Goal: Task Accomplishment & Management: Complete application form

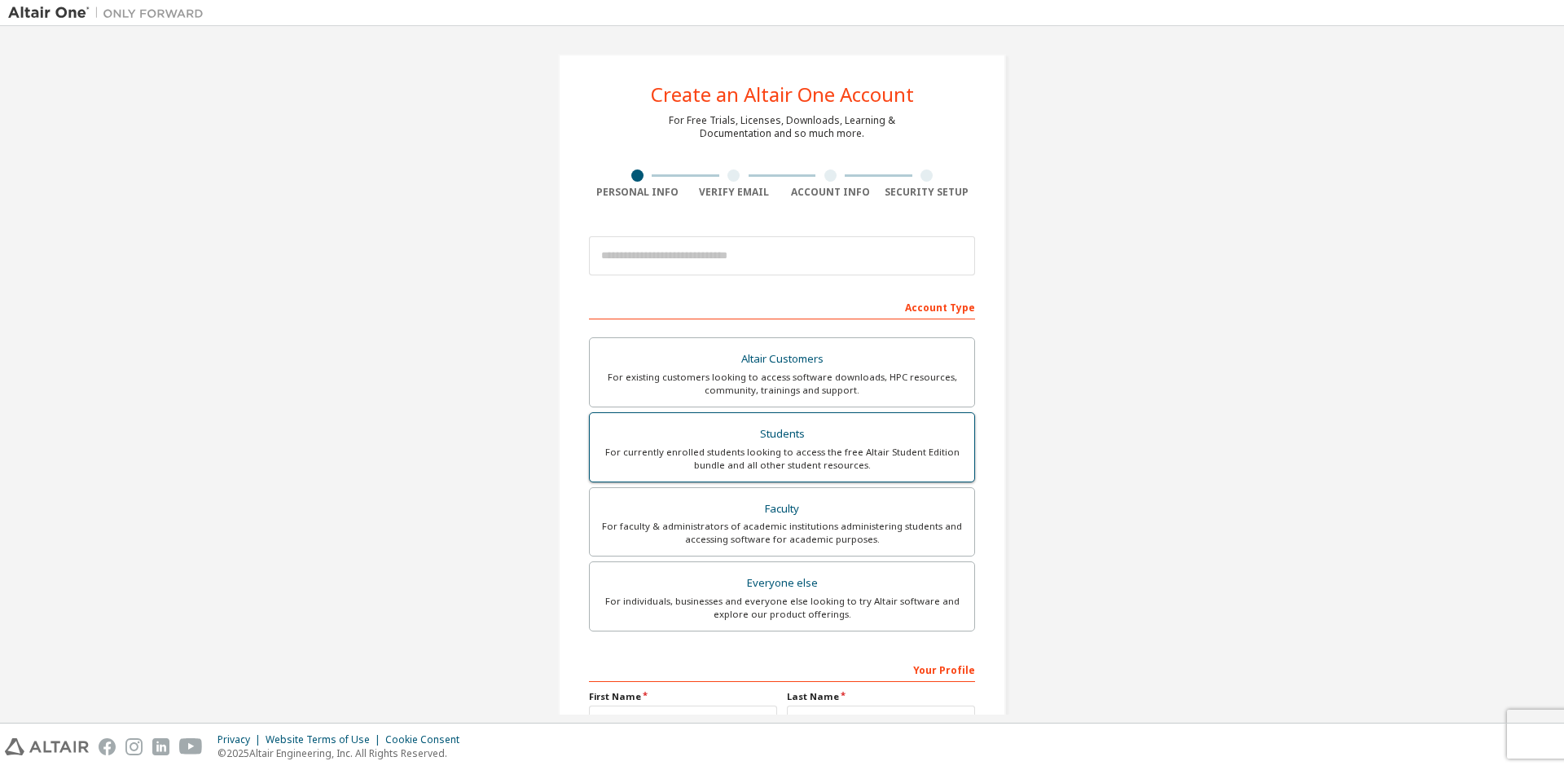
click at [798, 467] on div "For currently enrolled students looking to access the free Altair Student Editi…" at bounding box center [781, 458] width 365 height 26
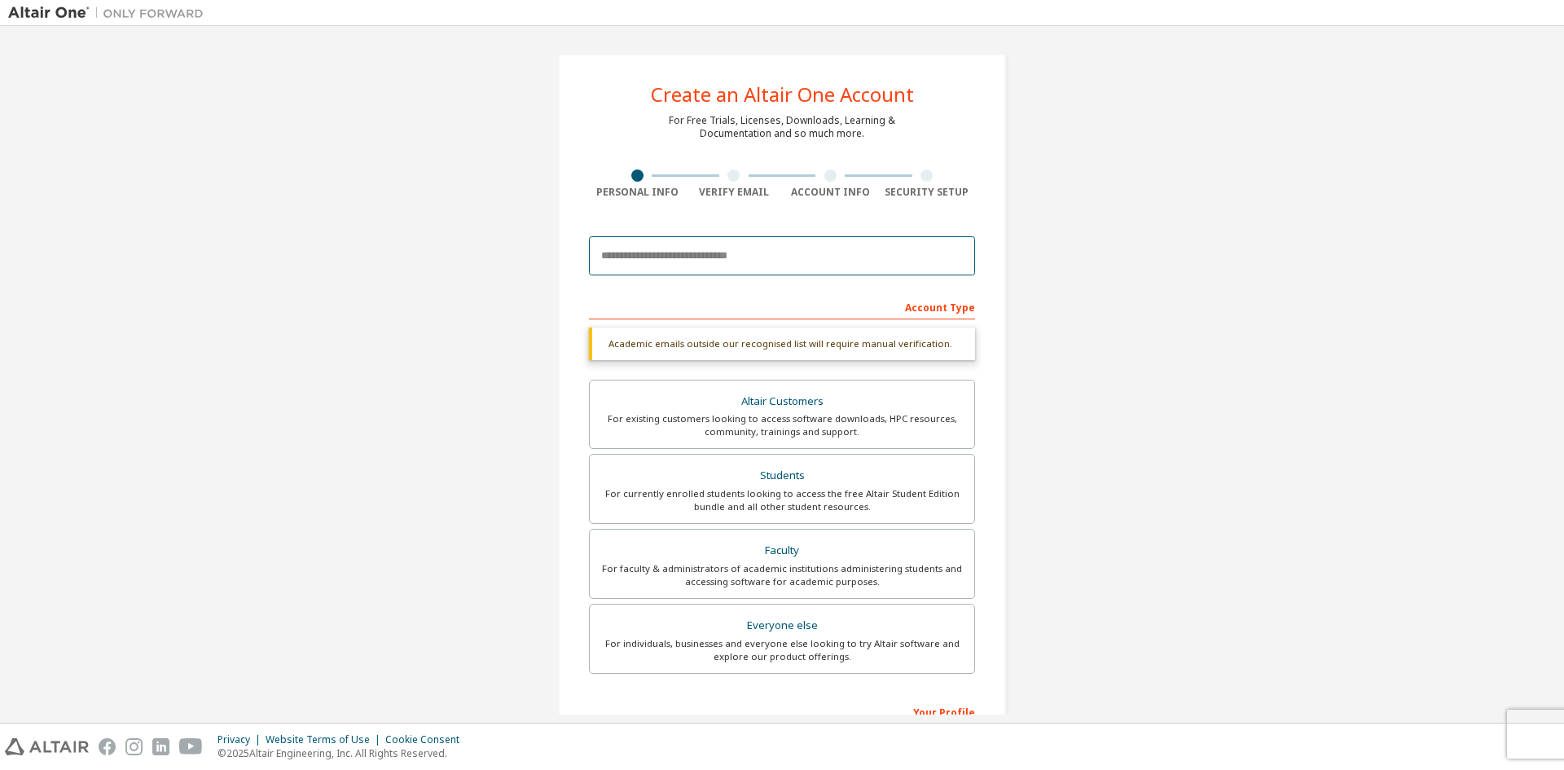
click at [823, 269] on input "email" at bounding box center [782, 255] width 386 height 39
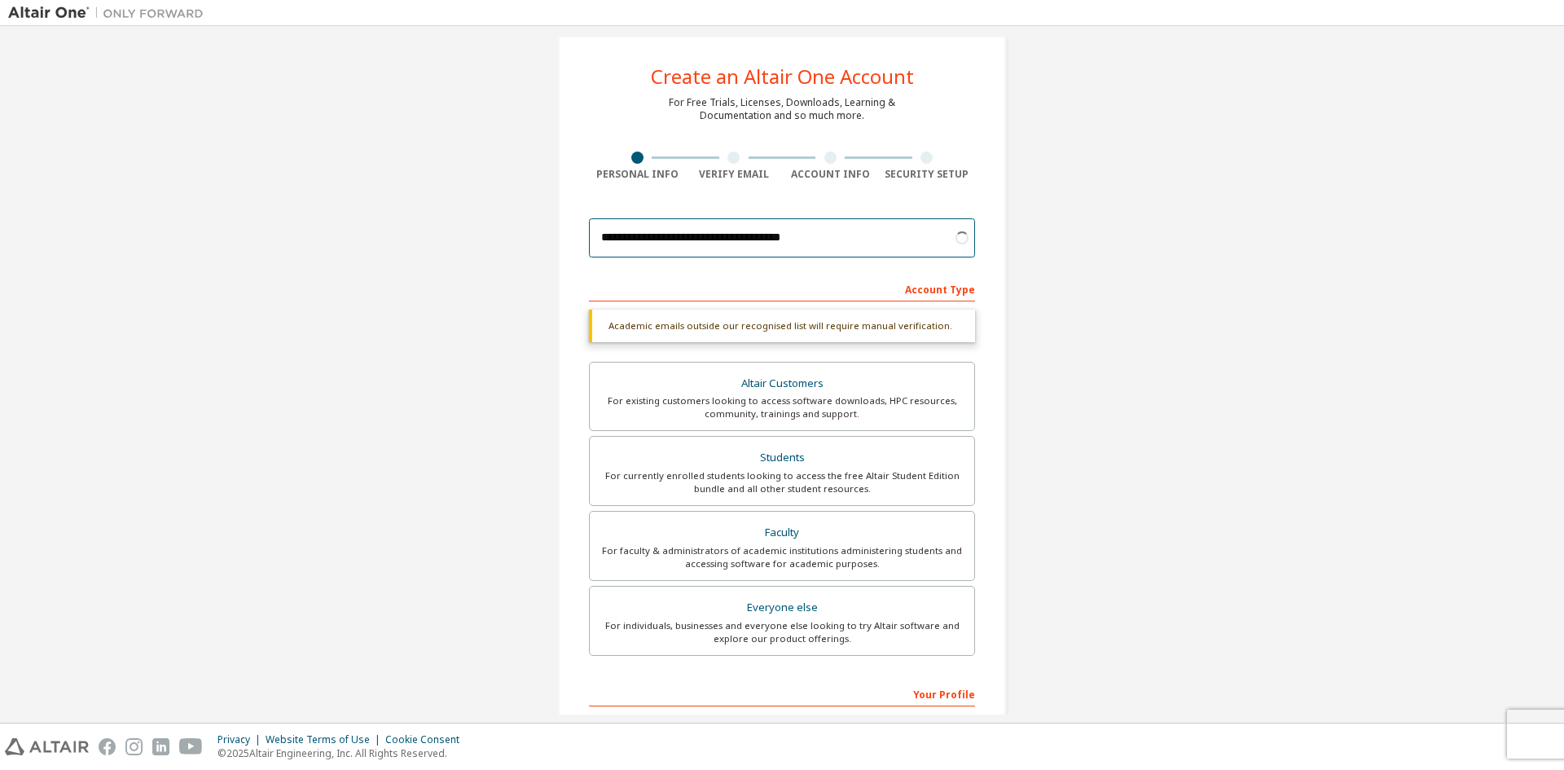
scroll to position [17, 0]
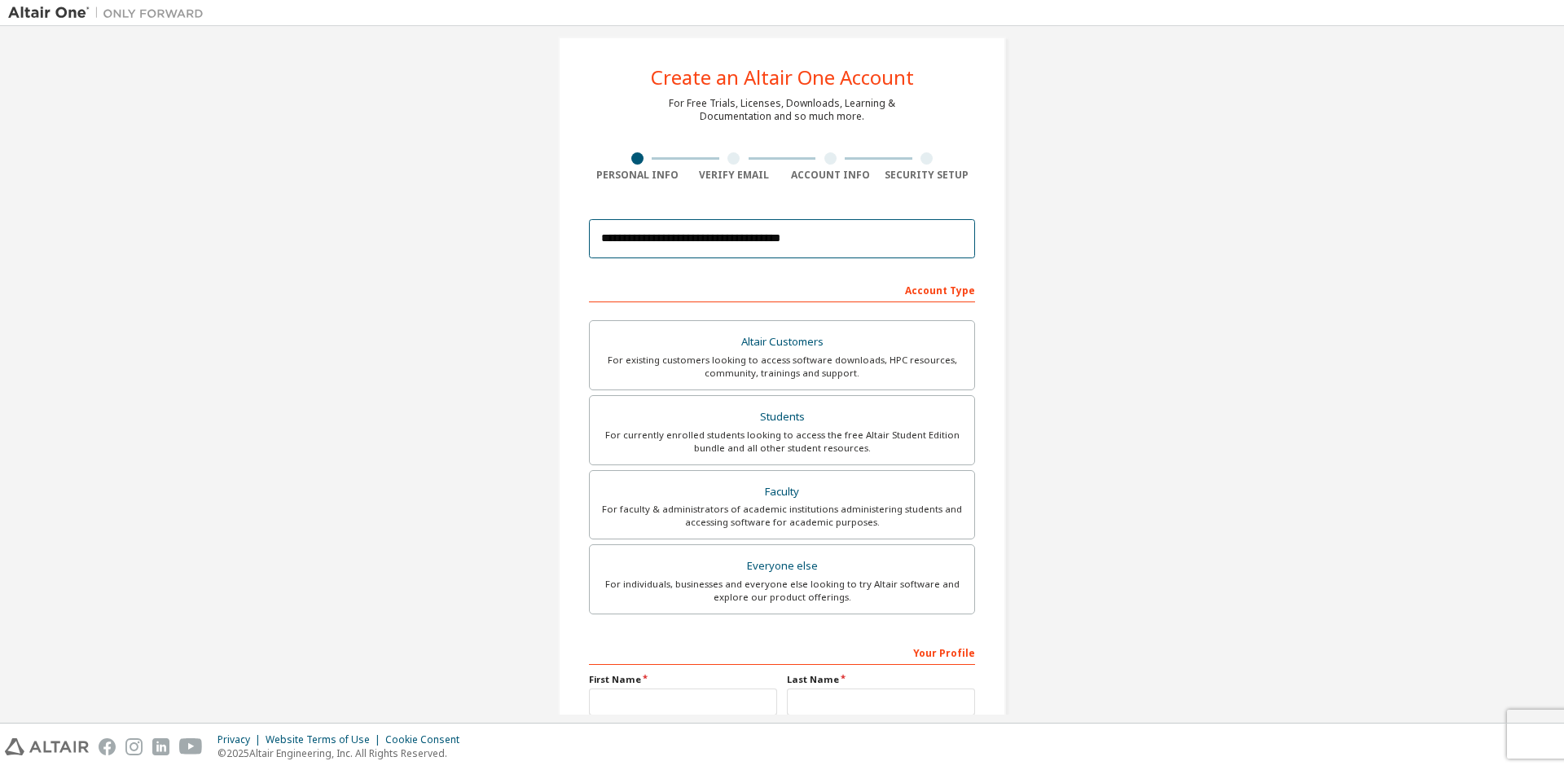
type input "**********"
click at [868, 419] on div "Students" at bounding box center [781, 417] width 365 height 23
click at [879, 429] on div "For currently enrolled students looking to access the free Altair Student Editi…" at bounding box center [781, 441] width 365 height 26
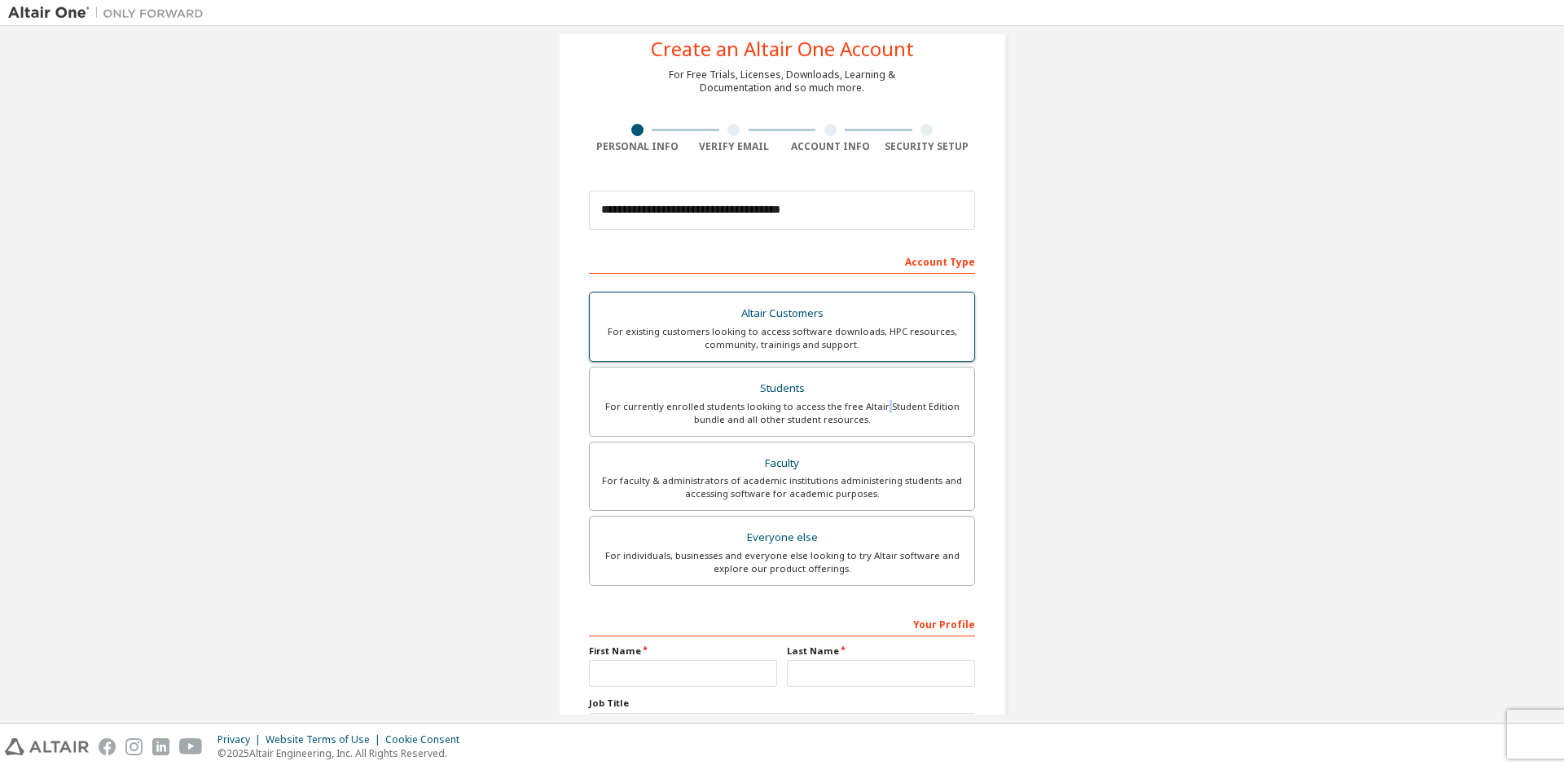
scroll to position [55, 0]
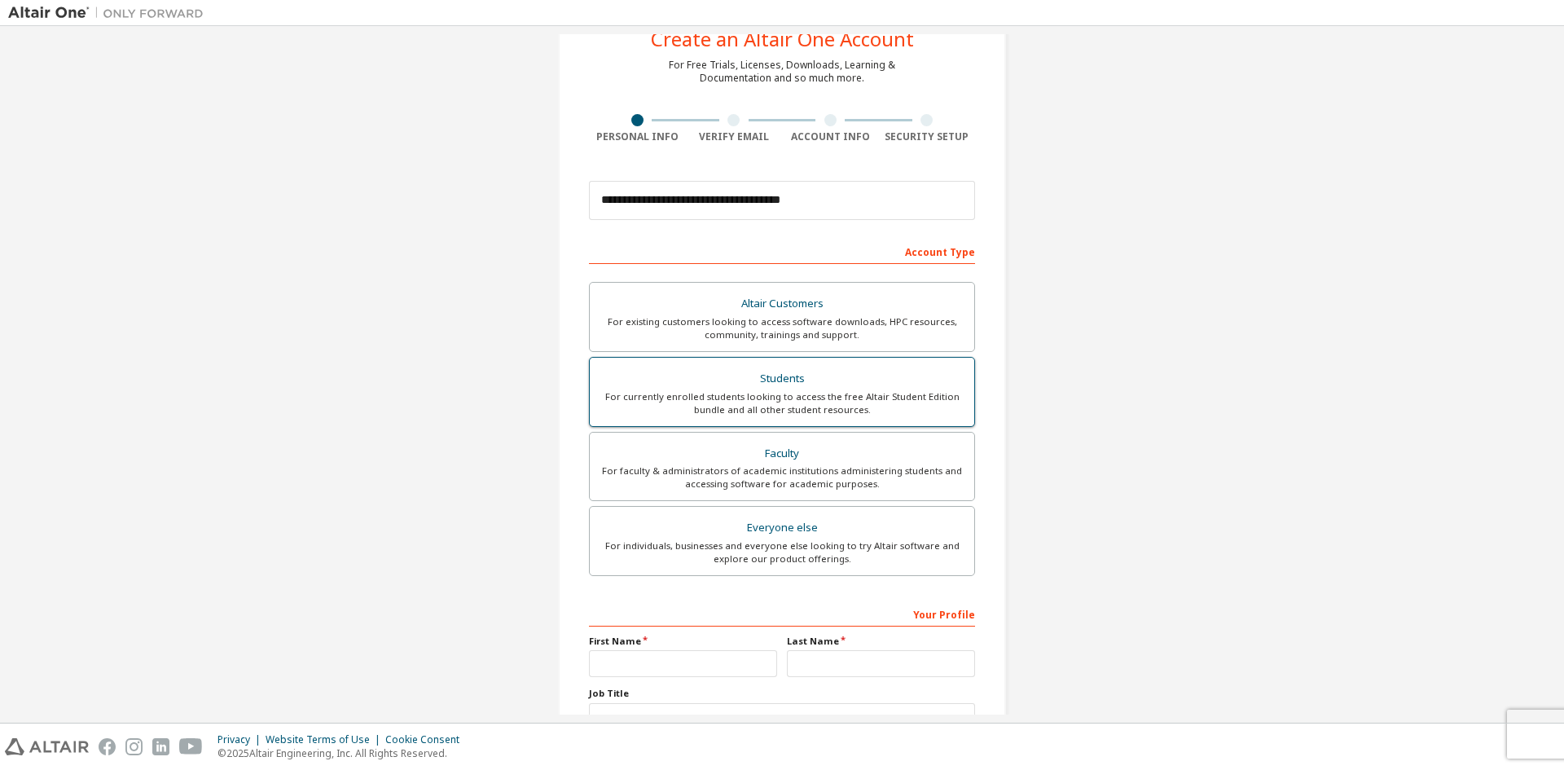
click at [919, 400] on div "For currently enrolled students looking to access the free Altair Student Editi…" at bounding box center [781, 403] width 365 height 26
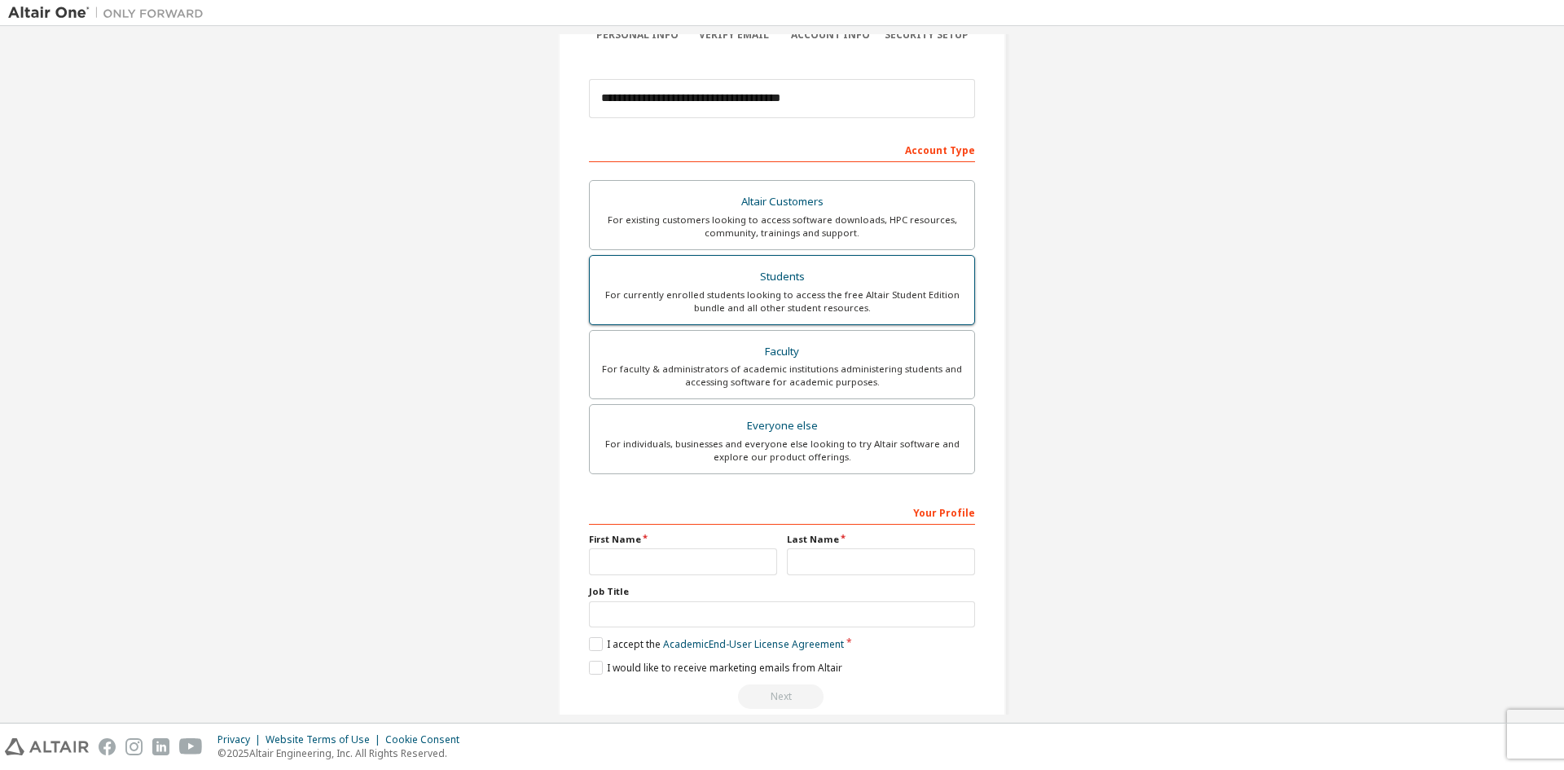
scroll to position [182, 0]
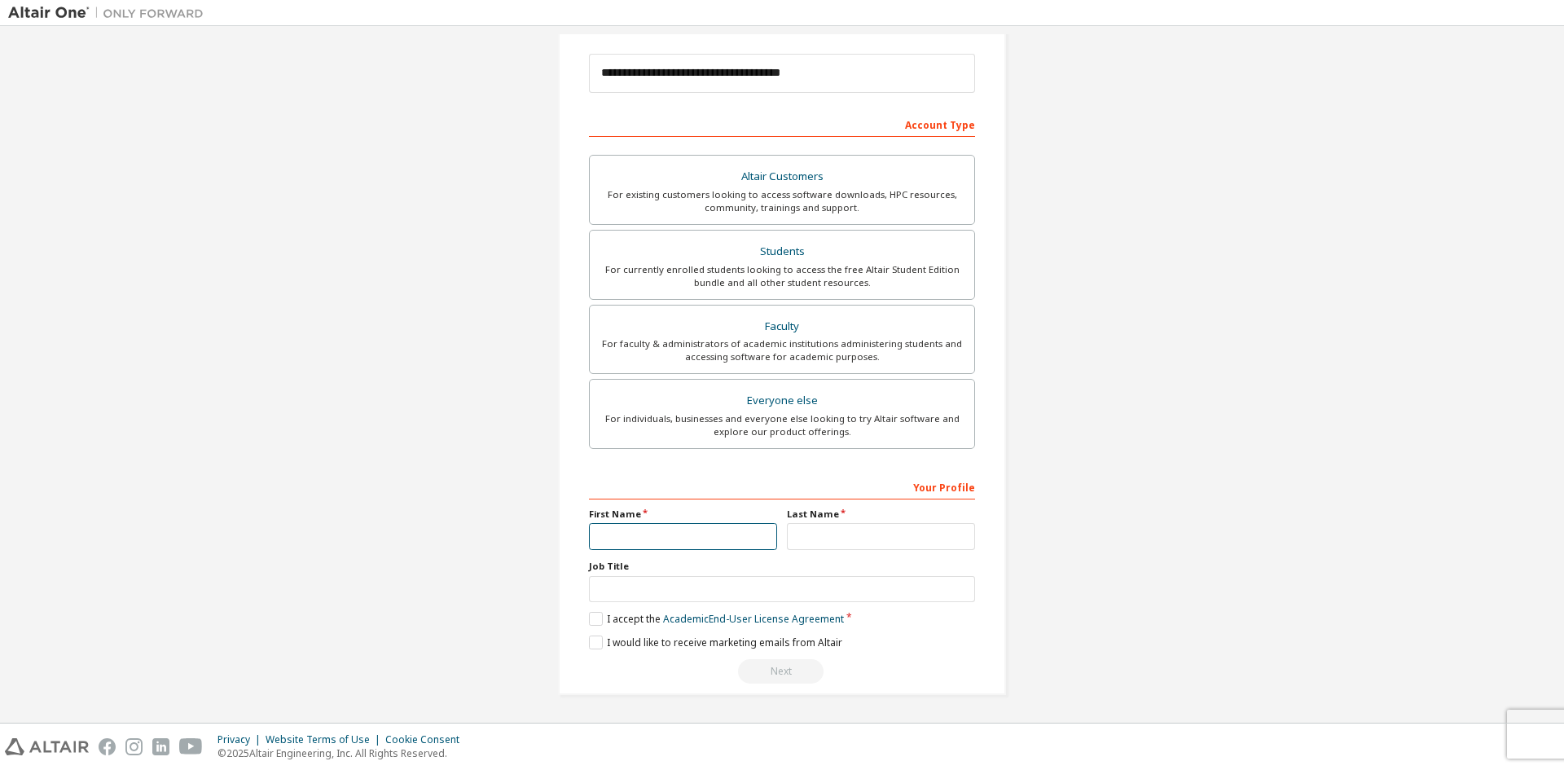
click at [697, 524] on input "text" at bounding box center [683, 536] width 188 height 27
type input "*"
type input "*****"
click at [690, 589] on input "text" at bounding box center [782, 589] width 386 height 27
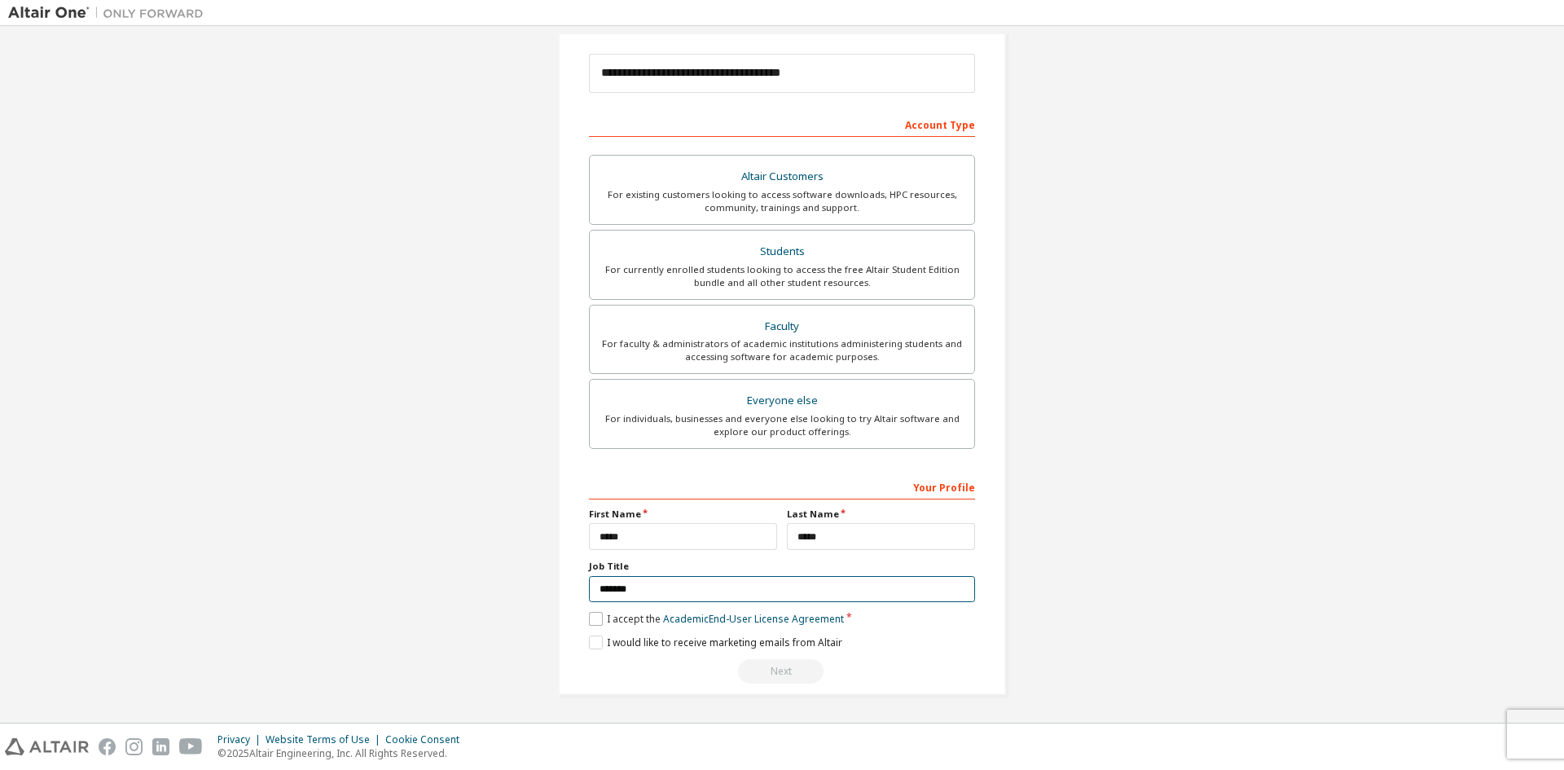
type input "*******"
click at [594, 616] on label "I accept the Academic End-User License Agreement" at bounding box center [716, 619] width 255 height 14
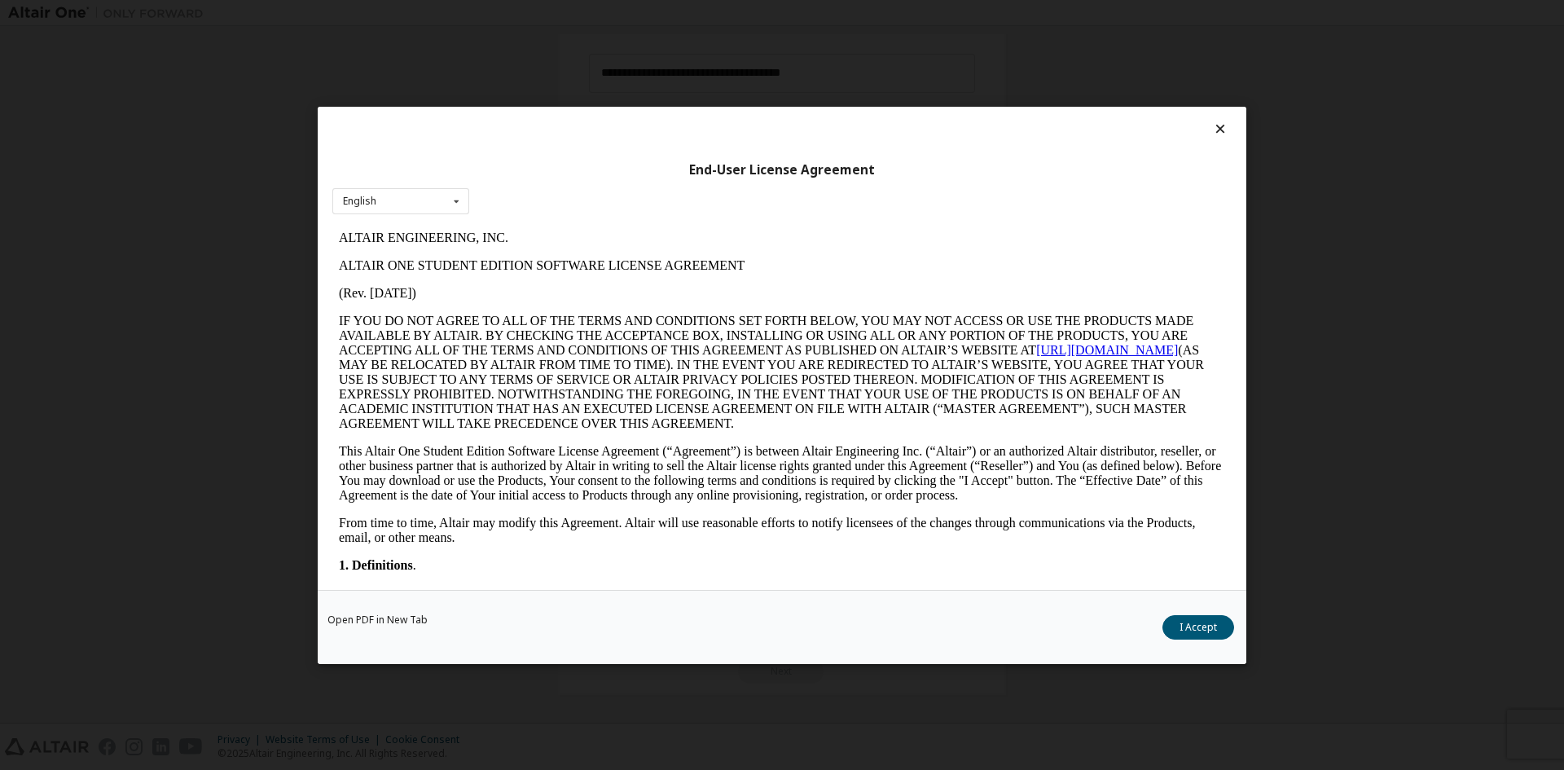
scroll to position [0, 0]
click at [1162, 629] on div "Open PDF in New Tab I Accept" at bounding box center [782, 626] width 928 height 74
click at [1175, 629] on button "I Accept" at bounding box center [1198, 626] width 72 height 24
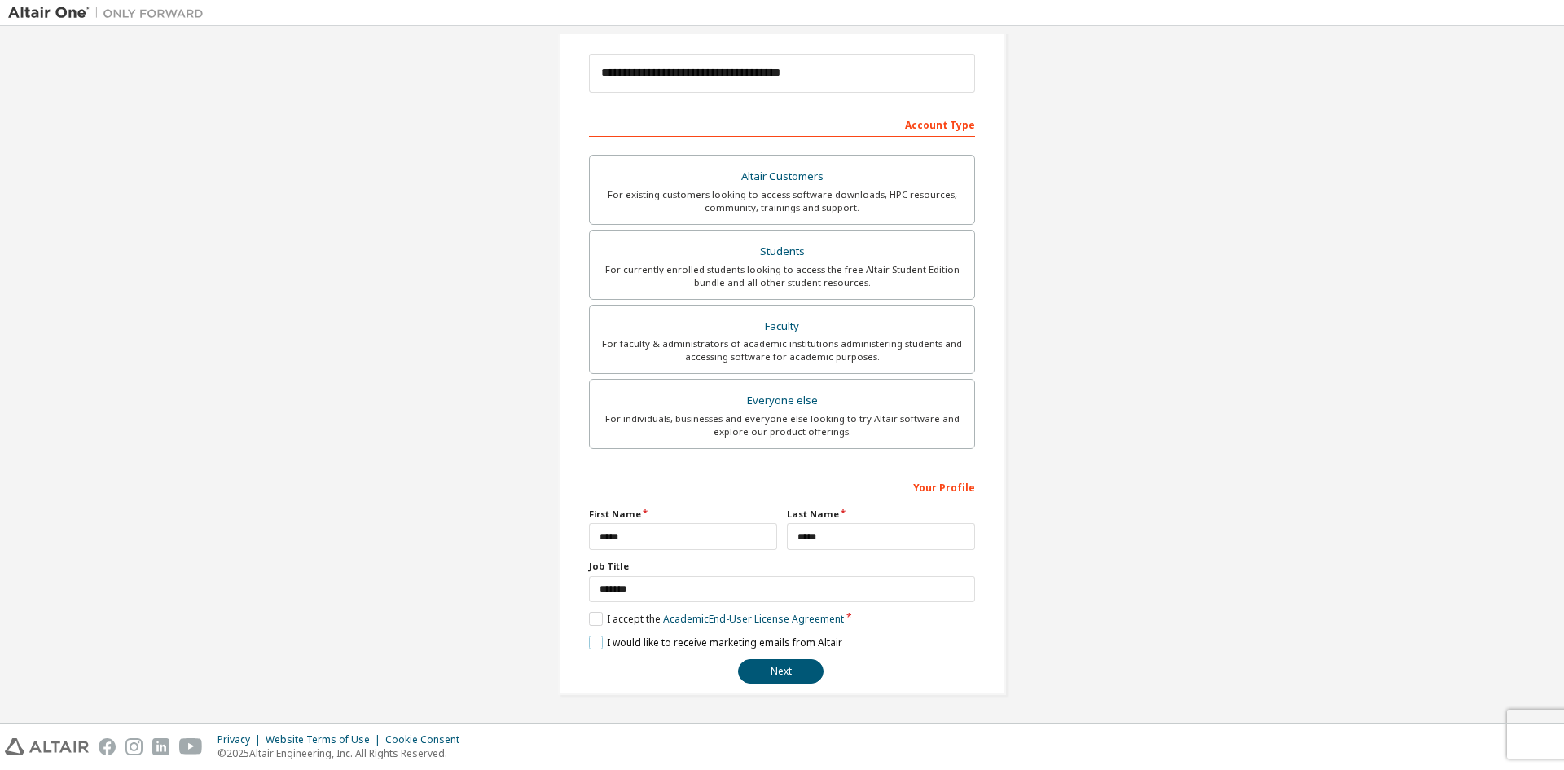
click at [591, 642] on label "I would like to receive marketing emails from Altair" at bounding box center [715, 642] width 253 height 14
click at [792, 678] on button "Next" at bounding box center [781, 671] width 86 height 24
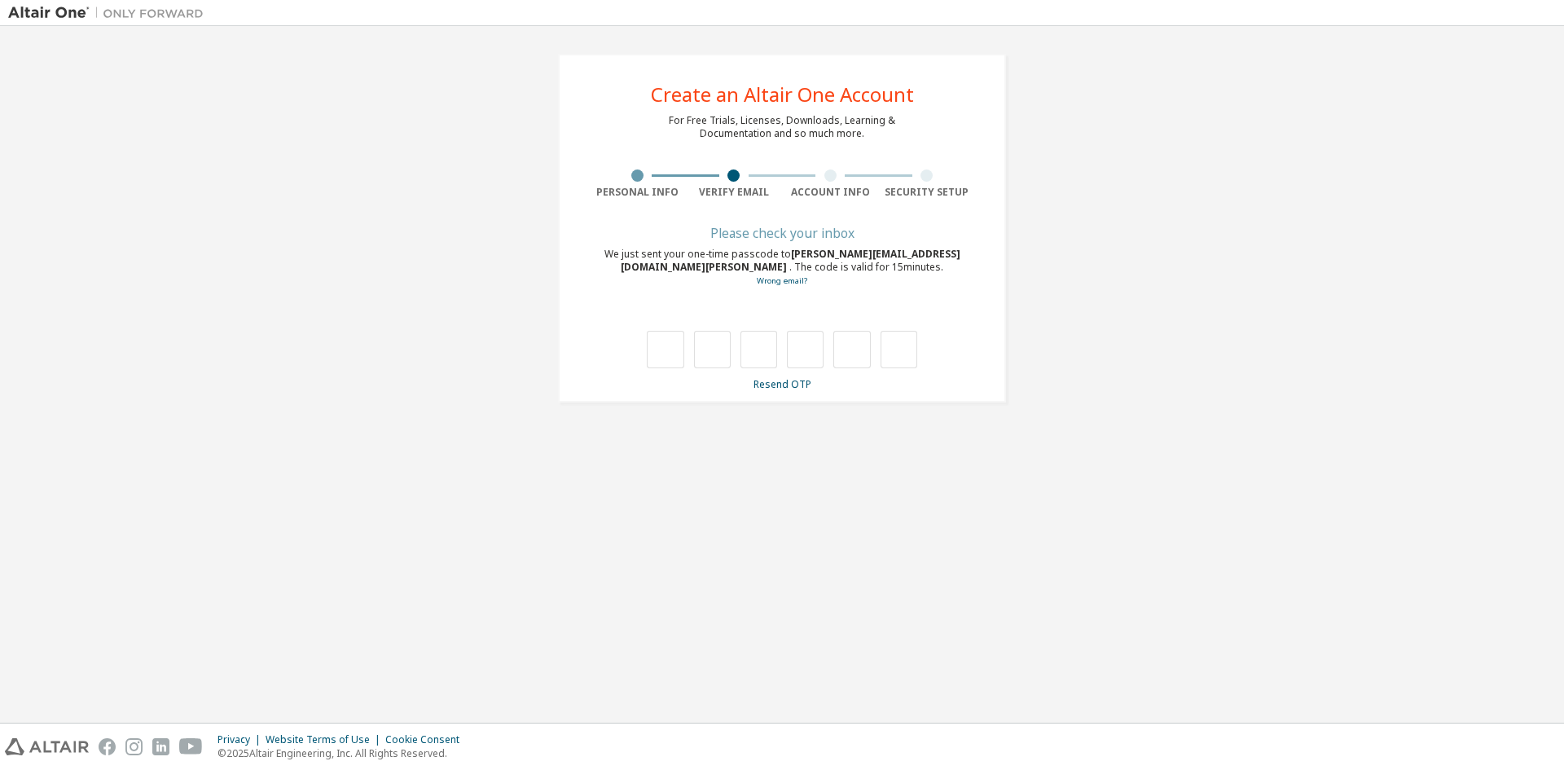
type input "*"
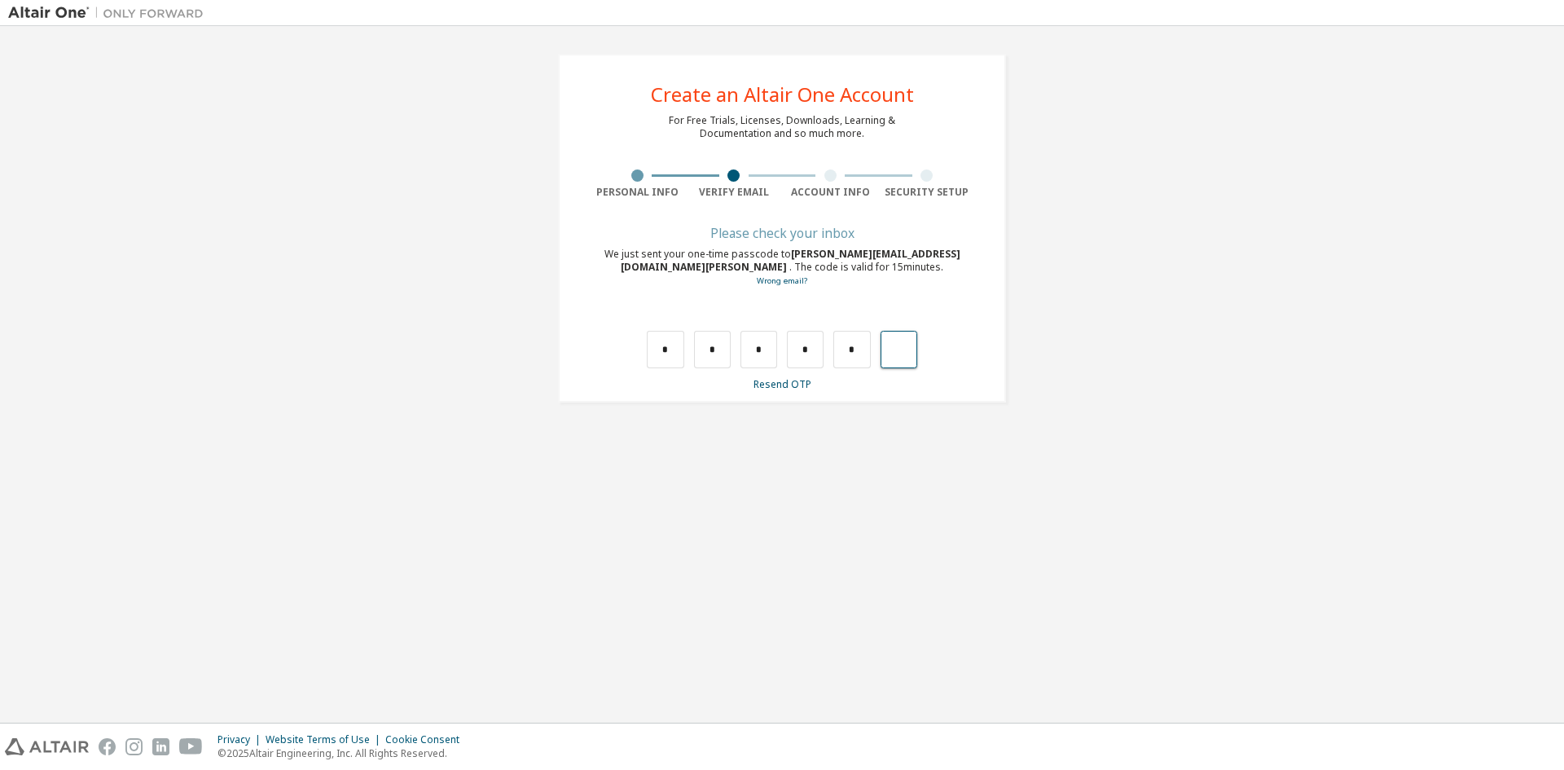
type input "*"
